Goal: Use online tool/utility: Utilize a website feature to perform a specific function

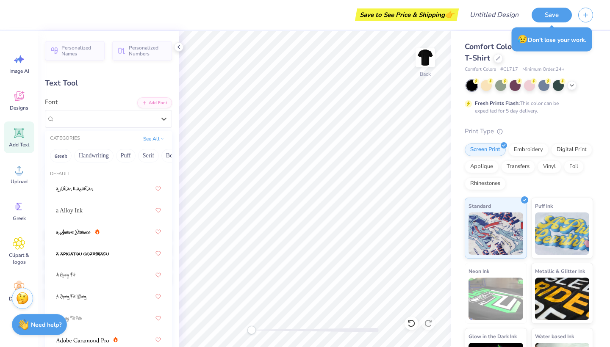
scroll to position [41, 0]
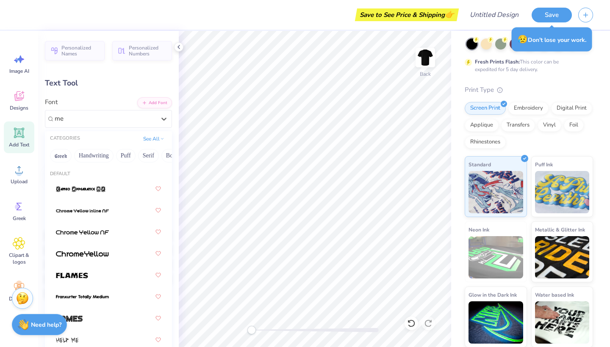
type input "m"
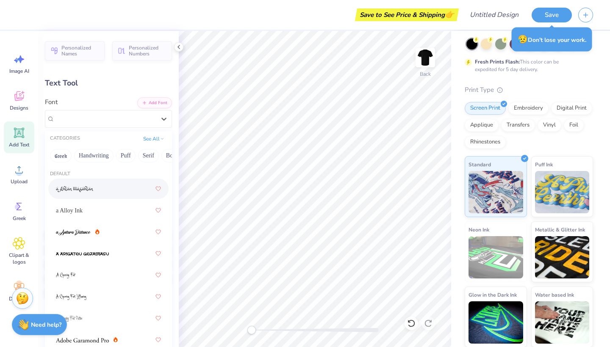
click at [110, 93] on div "Personalized Names Personalized Numbers Text Tool Add Font Font option a [PERSO…" at bounding box center [108, 189] width 141 height 316
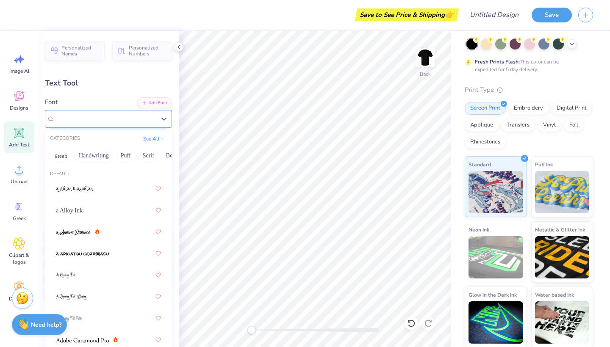
click at [84, 122] on span "Super Dream" at bounding box center [72, 119] width 34 height 10
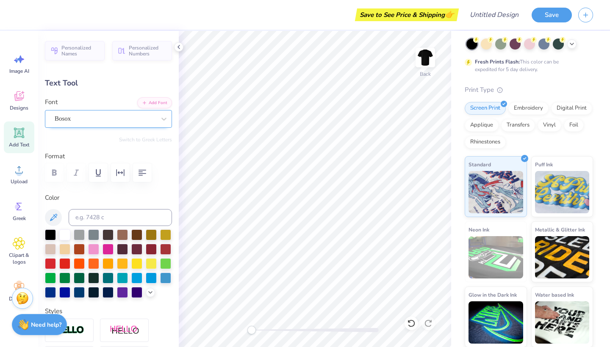
type input "11.14"
type input "1.10"
type input "3.00"
click at [158, 122] on div at bounding box center [163, 118] width 15 height 15
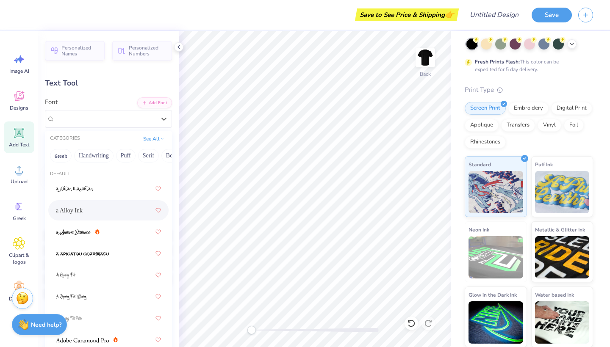
click at [120, 216] on div "a Alloy Ink" at bounding box center [108, 210] width 105 height 15
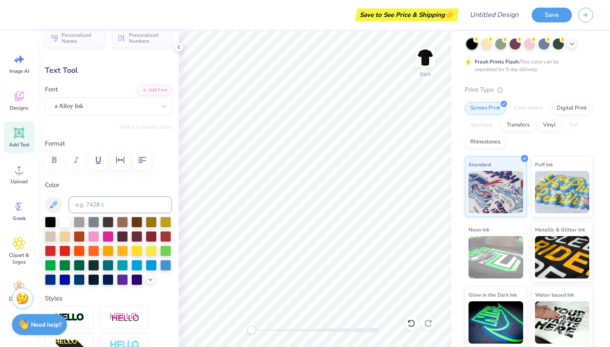
scroll to position [18, 0]
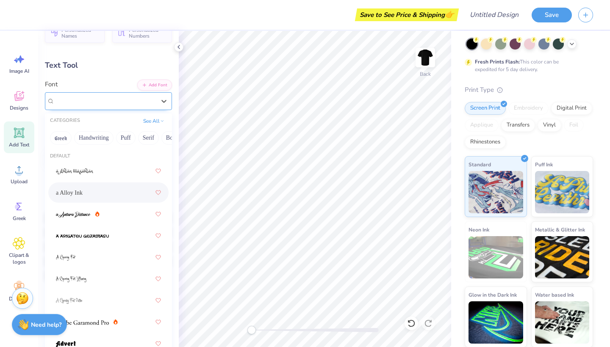
click at [123, 102] on div "a Alloy Ink" at bounding box center [105, 100] width 102 height 13
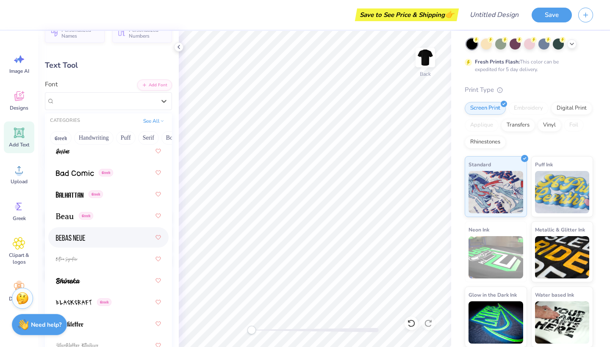
scroll to position [517, 0]
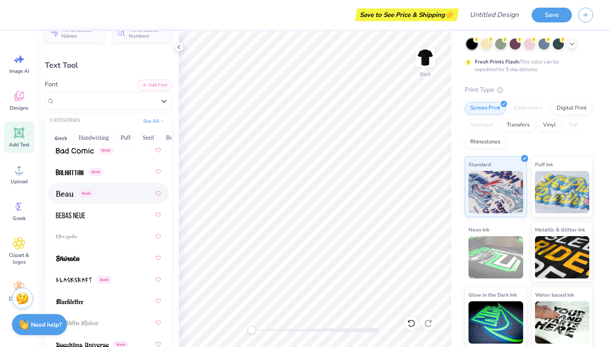
click at [121, 197] on div "Greek" at bounding box center [108, 193] width 105 height 15
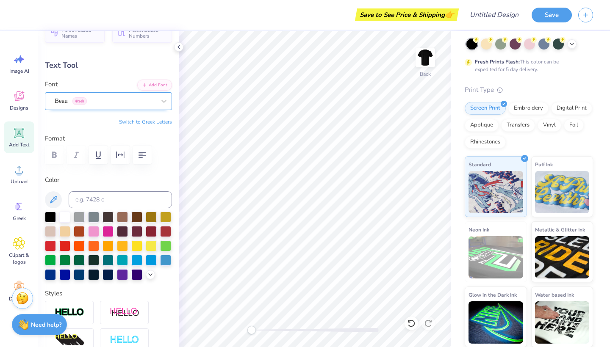
click at [121, 105] on div "Beau Greek" at bounding box center [105, 100] width 102 height 13
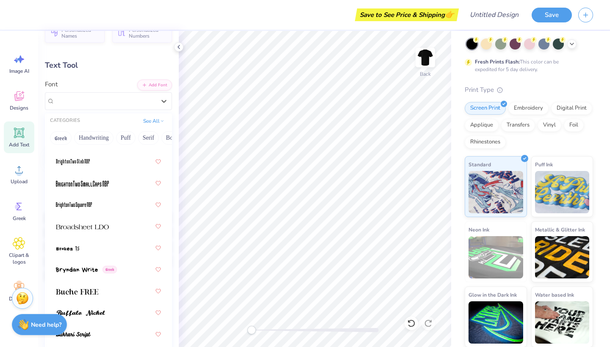
scroll to position [964, 0]
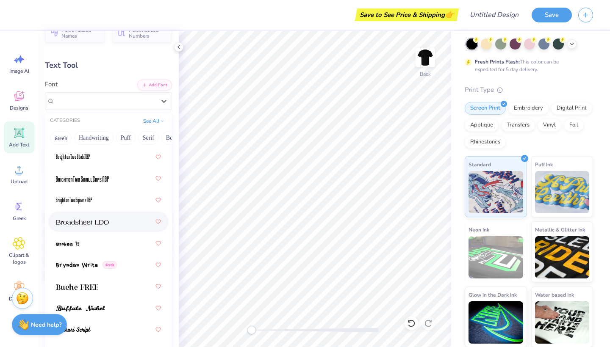
click at [116, 218] on div at bounding box center [108, 221] width 105 height 15
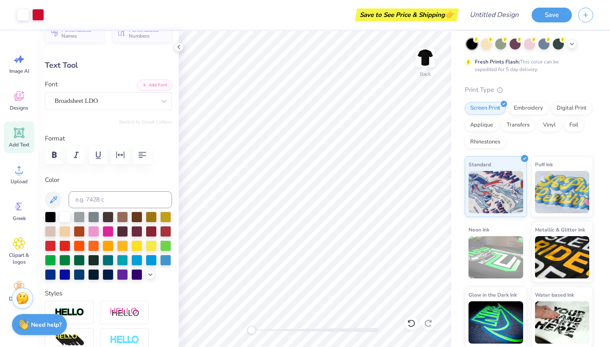
type input "10.90"
type input "1.18"
type input "2.96"
click at [142, 100] on div "Broadsheet LDO" at bounding box center [105, 100] width 102 height 13
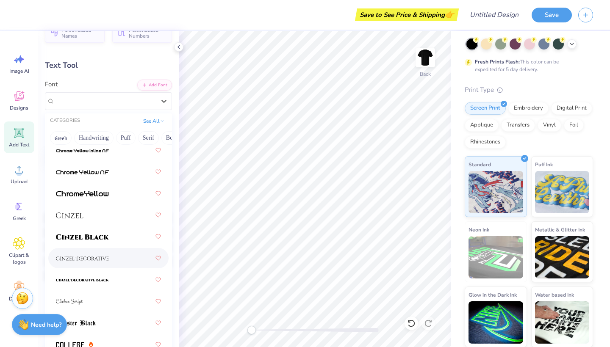
scroll to position [1409, 0]
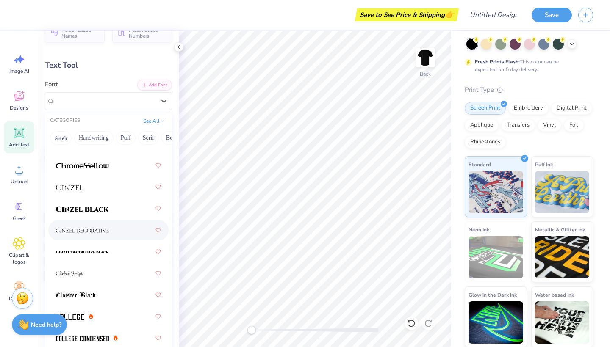
click at [108, 237] on div at bounding box center [108, 230] width 105 height 15
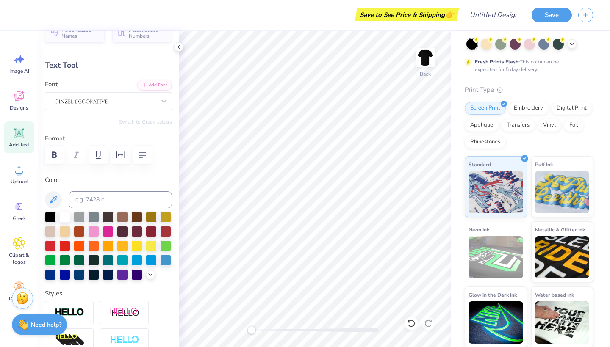
scroll to position [0, 1]
click at [118, 111] on div "Personalized Names Personalized Numbers Text Tool Add Font Font Switch to Greek…" at bounding box center [108, 189] width 141 height 316
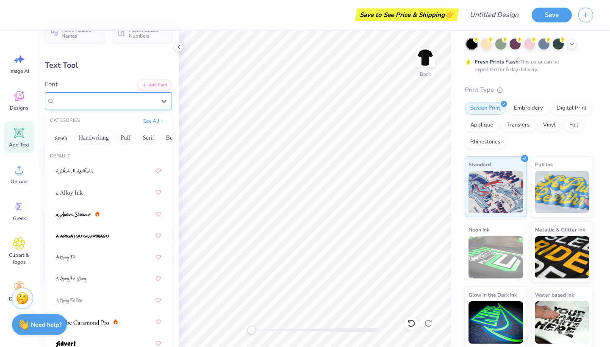
click at [119, 106] on div at bounding box center [105, 100] width 101 height 11
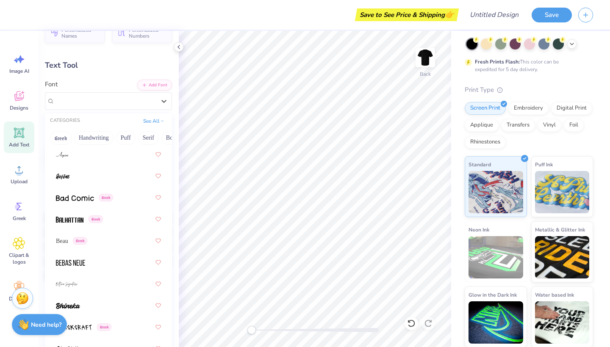
scroll to position [471, 0]
